Goal: Check status: Check status

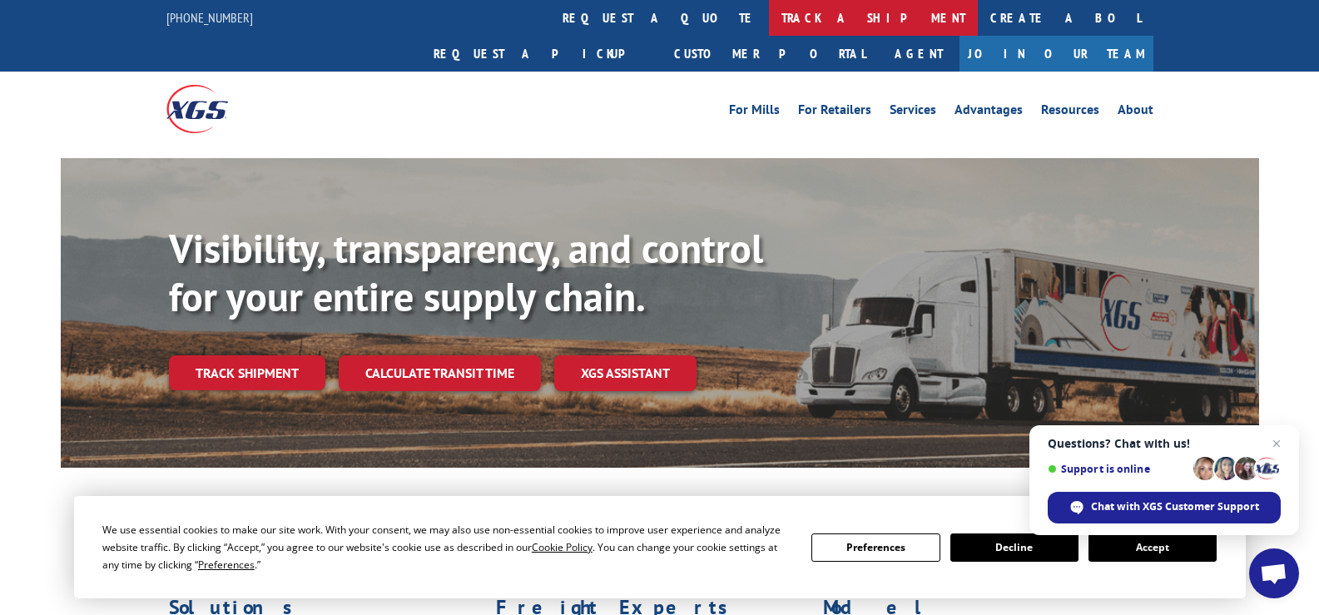
click at [769, 18] on link "track a shipment" at bounding box center [873, 18] width 209 height 36
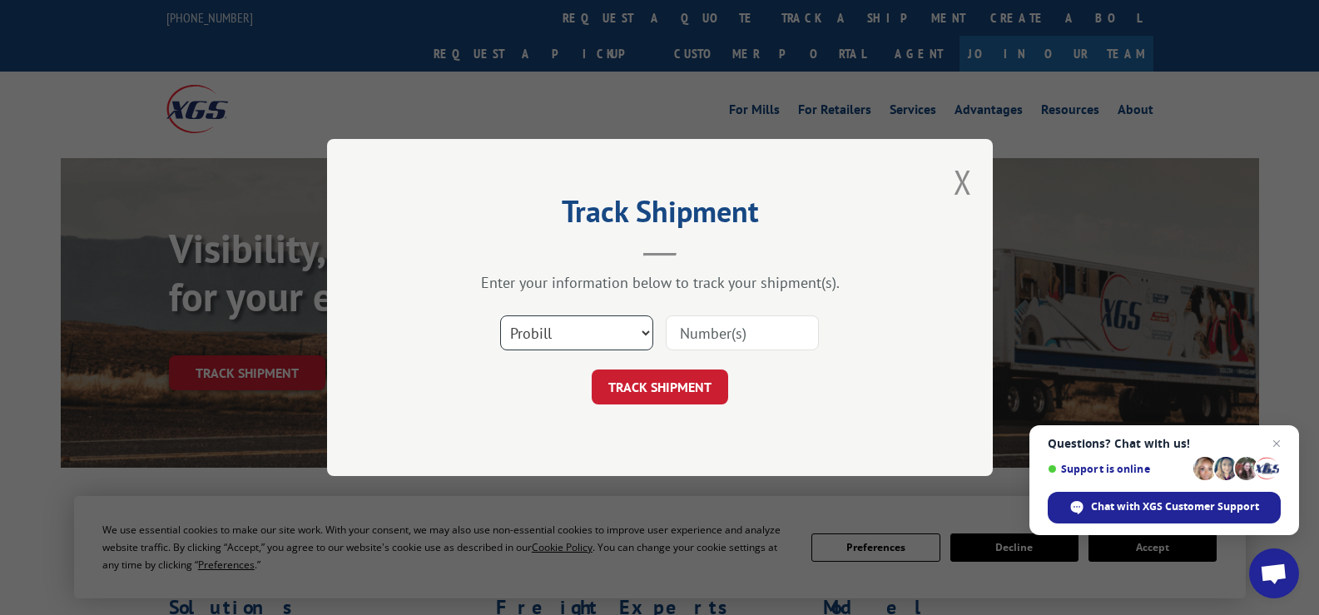
click at [643, 337] on select "Select category... Probill BOL PO" at bounding box center [576, 332] width 153 height 35
click at [597, 337] on select "Select category... Probill BOL PO" at bounding box center [576, 332] width 153 height 35
click at [500, 315] on select "Select category... Probill BOL PO" at bounding box center [576, 332] width 153 height 35
click at [717, 329] on input at bounding box center [742, 332] width 153 height 35
type input "17501940"
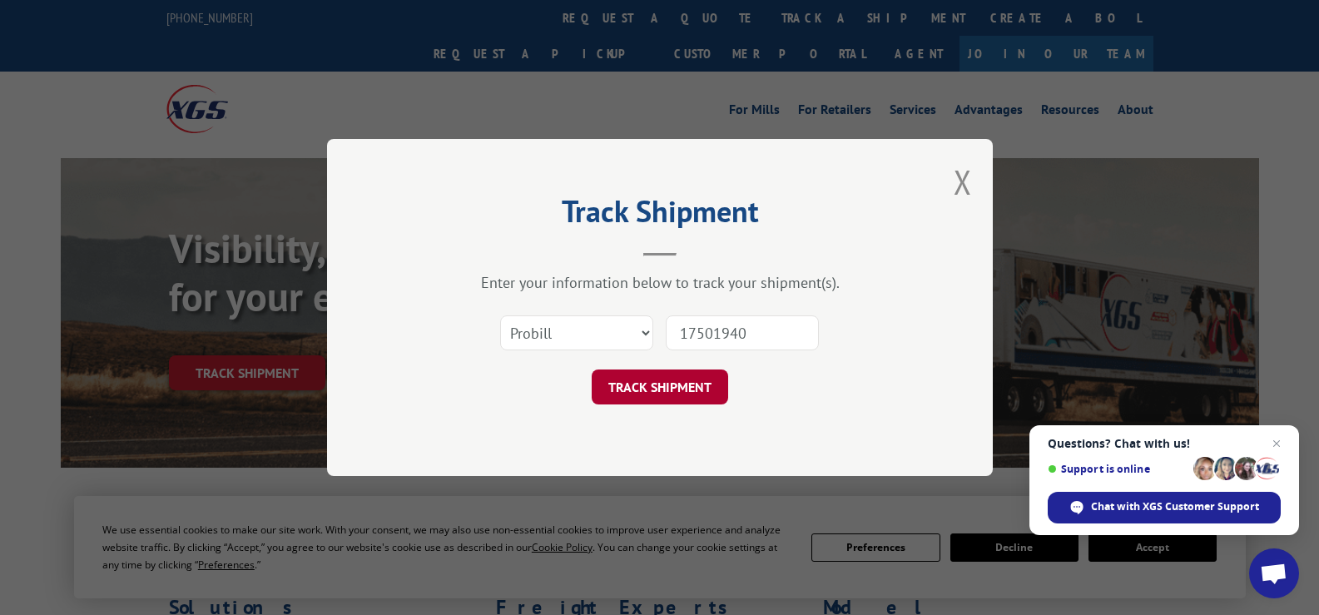
click at [673, 394] on button "TRACK SHIPMENT" at bounding box center [660, 387] width 137 height 35
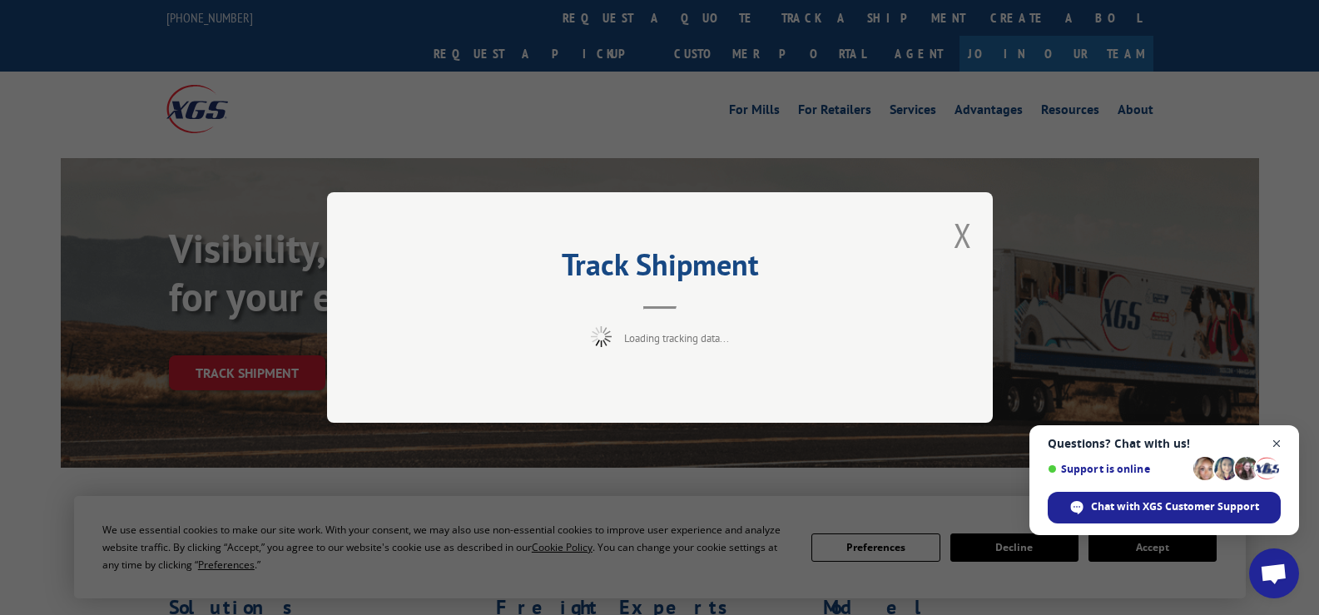
click at [1279, 442] on span "Open chat" at bounding box center [1277, 444] width 21 height 21
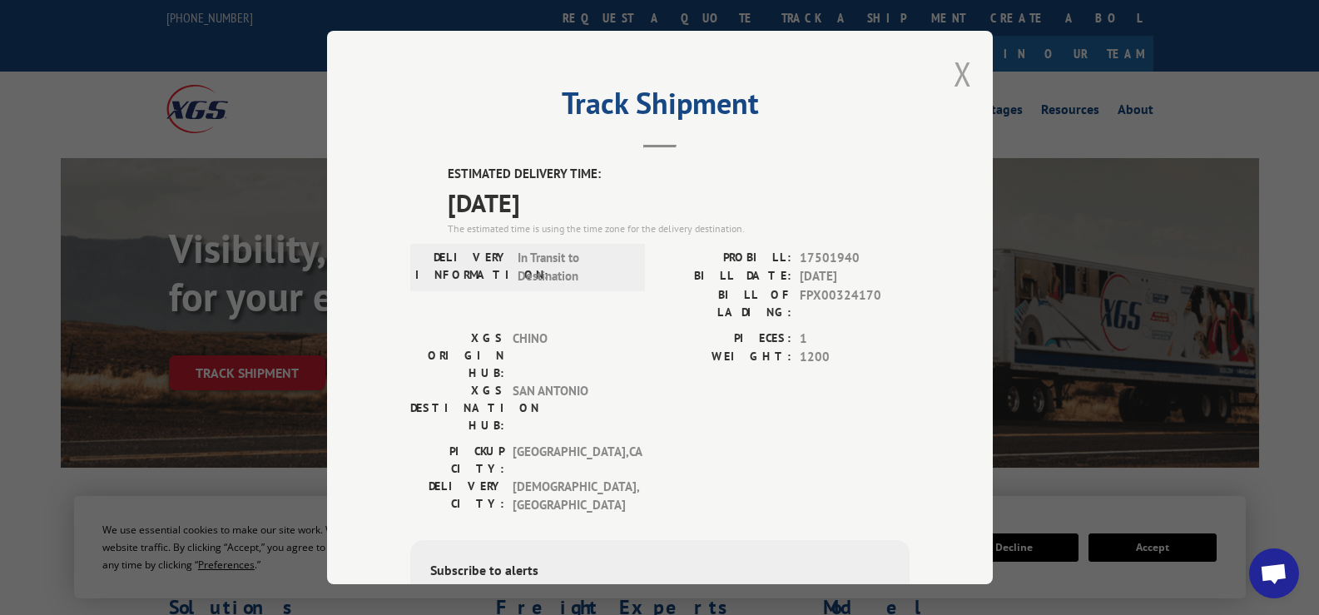
click at [957, 75] on button "Close modal" at bounding box center [963, 74] width 18 height 44
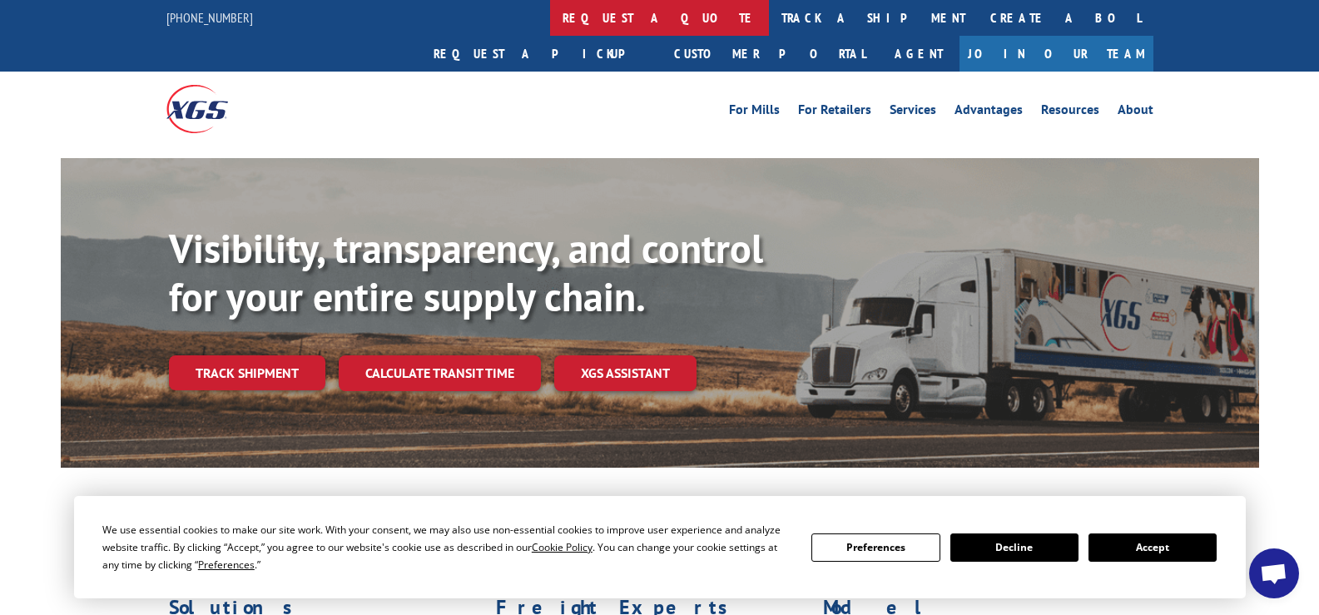
click at [550, 27] on link "request a quote" at bounding box center [659, 18] width 219 height 36
